Goal: Navigation & Orientation: Find specific page/section

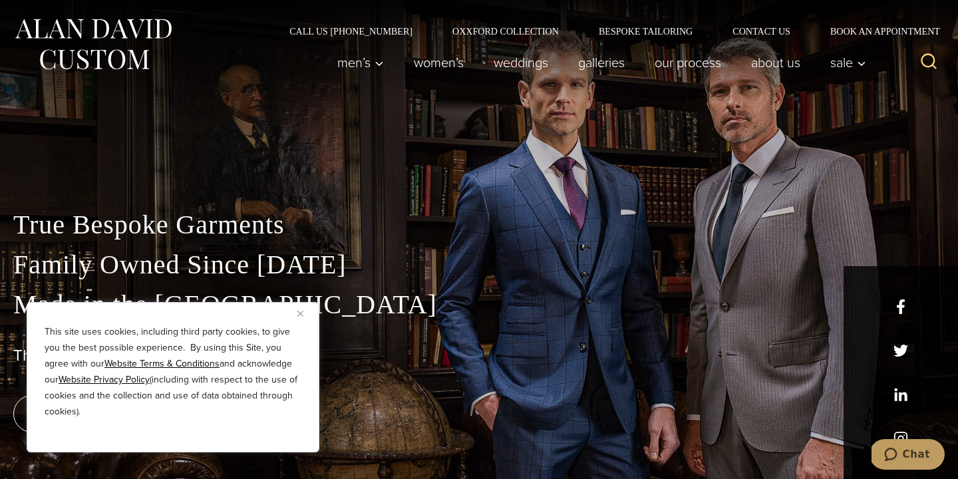
click at [301, 313] on img "Close" at bounding box center [300, 314] width 6 height 6
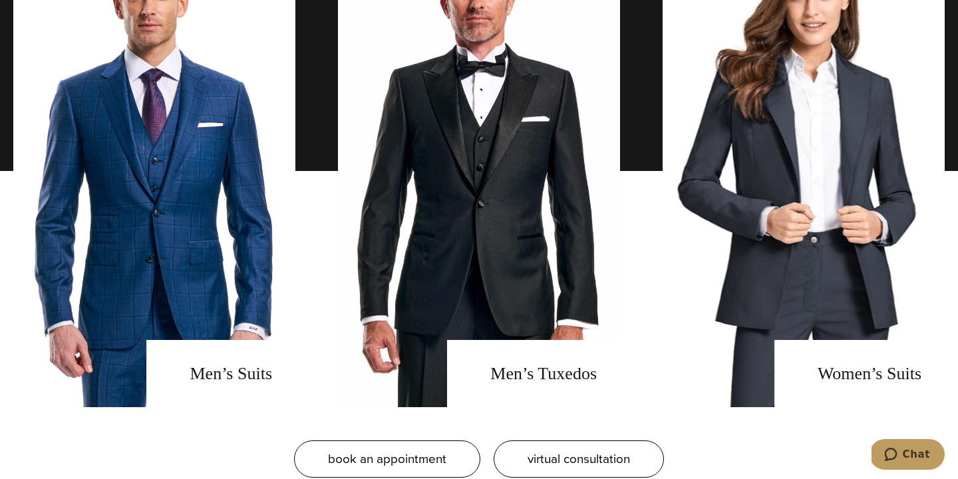
scroll to position [979, 0]
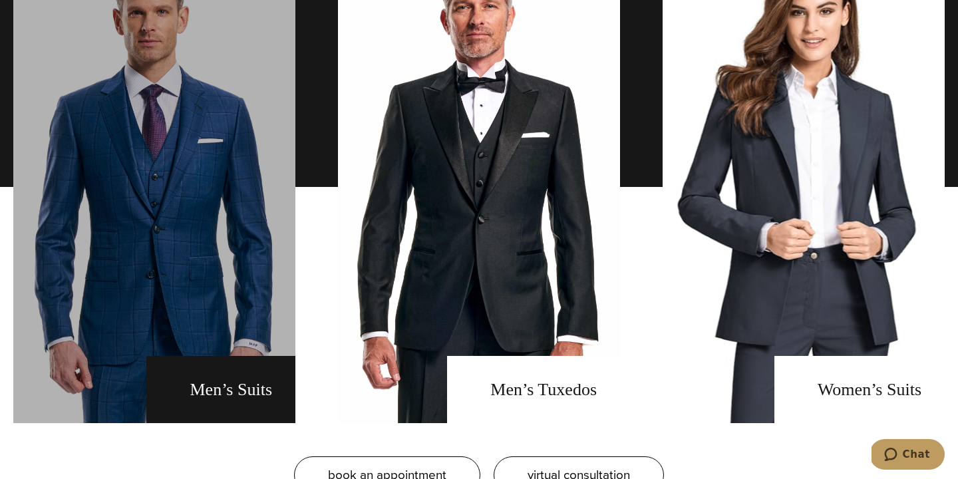
click at [218, 397] on link "men's suits" at bounding box center [154, 187] width 282 height 472
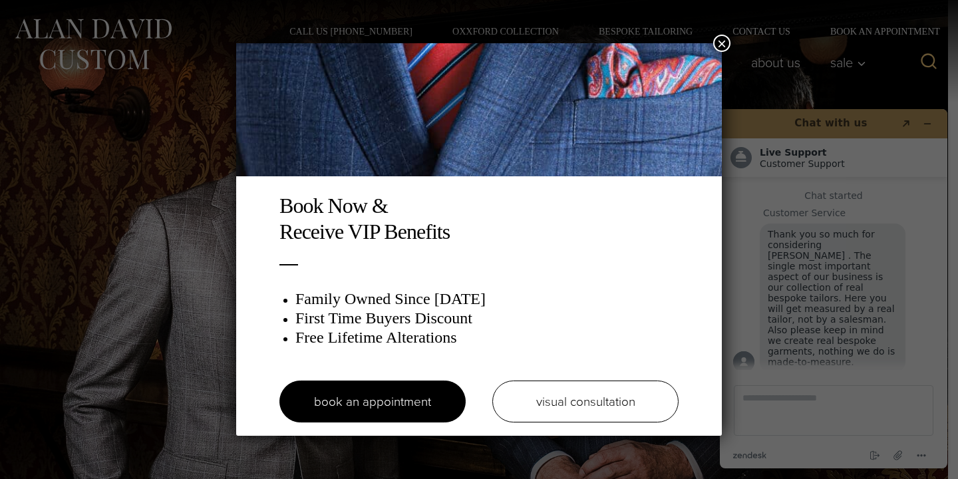
click at [723, 42] on button "×" at bounding box center [721, 43] width 17 height 17
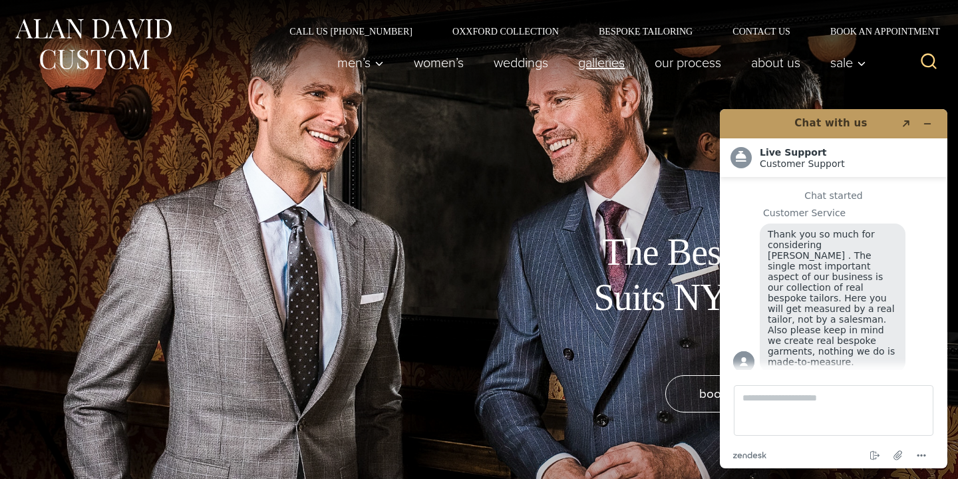
click at [599, 59] on link "Galleries" at bounding box center [602, 62] width 77 height 27
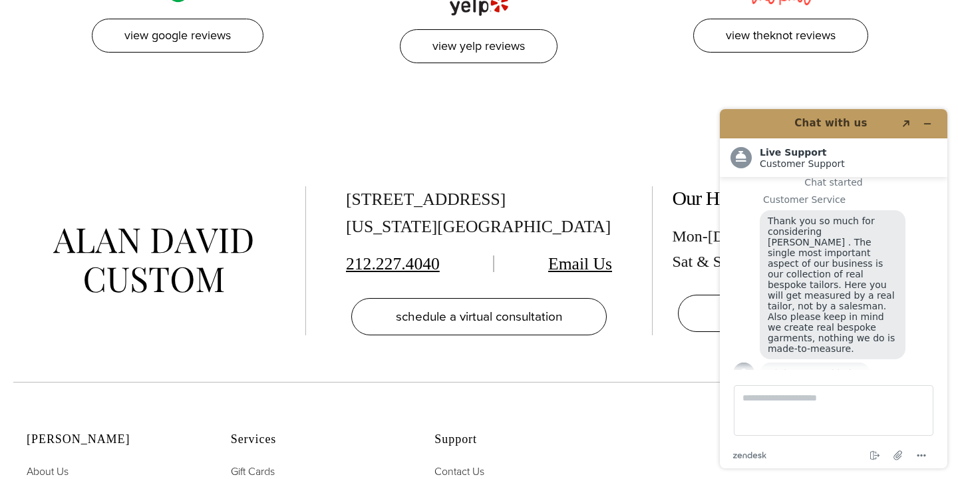
scroll to position [2962, 0]
click at [928, 124] on icon "Minimize widget" at bounding box center [928, 124] width 6 height 0
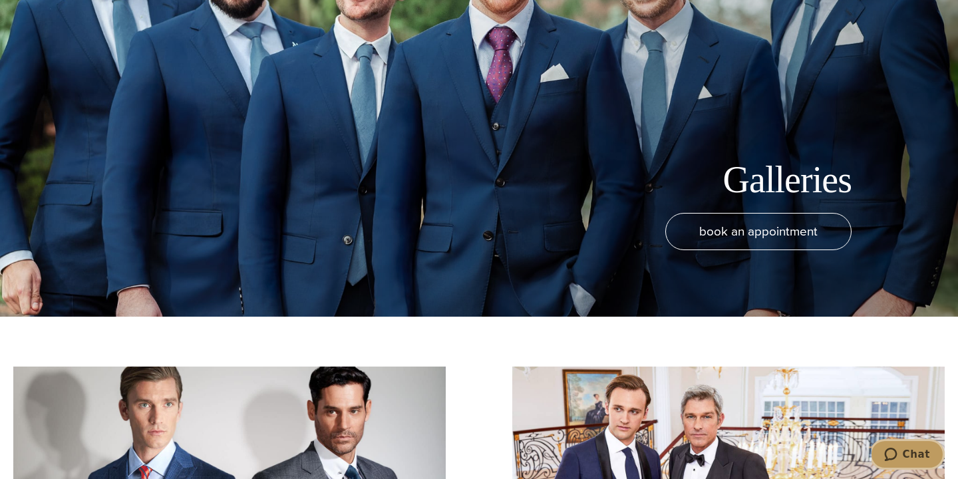
scroll to position [0, 0]
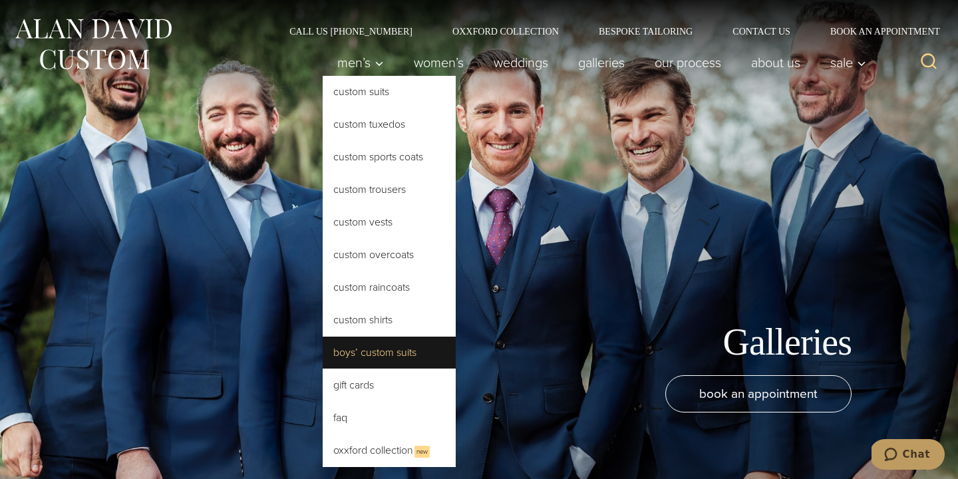
click at [373, 350] on link "Boys’ Custom Suits" at bounding box center [389, 353] width 133 height 32
